Goal: Information Seeking & Learning: Learn about a topic

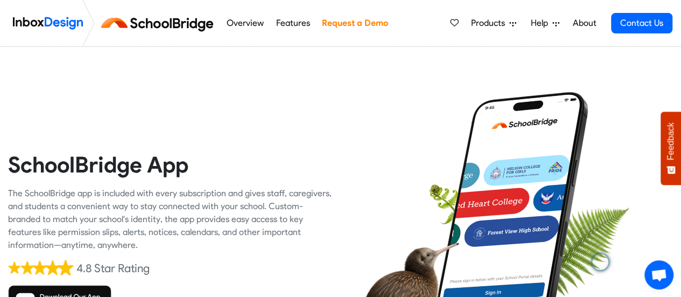
click at [354, 25] on link "Request a Demo" at bounding box center [355, 23] width 72 height 22
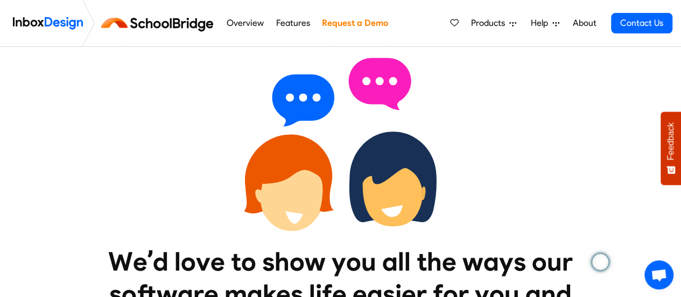
click at [151, 23] on img at bounding box center [159, 23] width 121 height 26
